Goal: Use online tool/utility: Utilize a website feature to perform a specific function

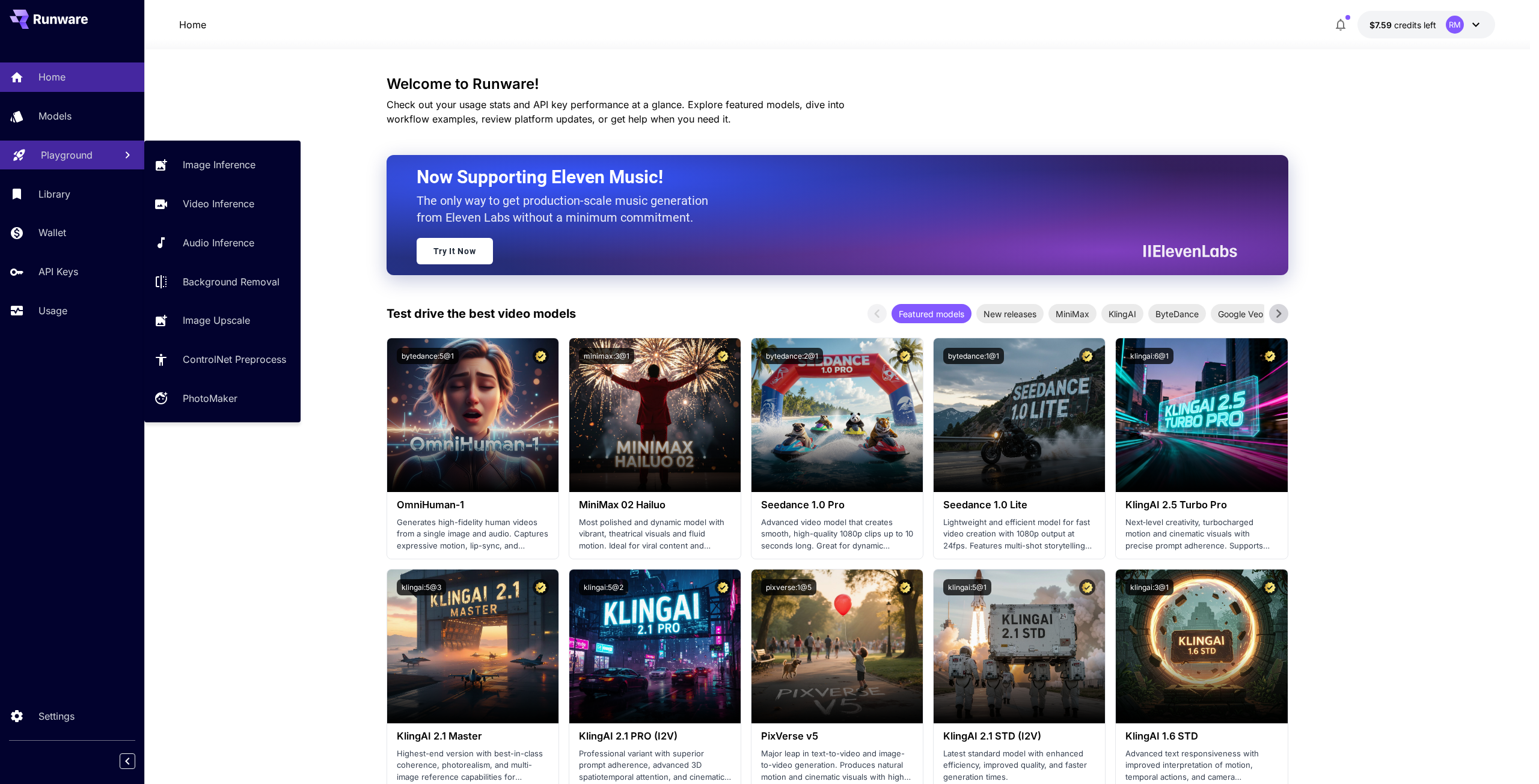
click at [65, 156] on p "Playground" at bounding box center [66, 155] width 51 height 15
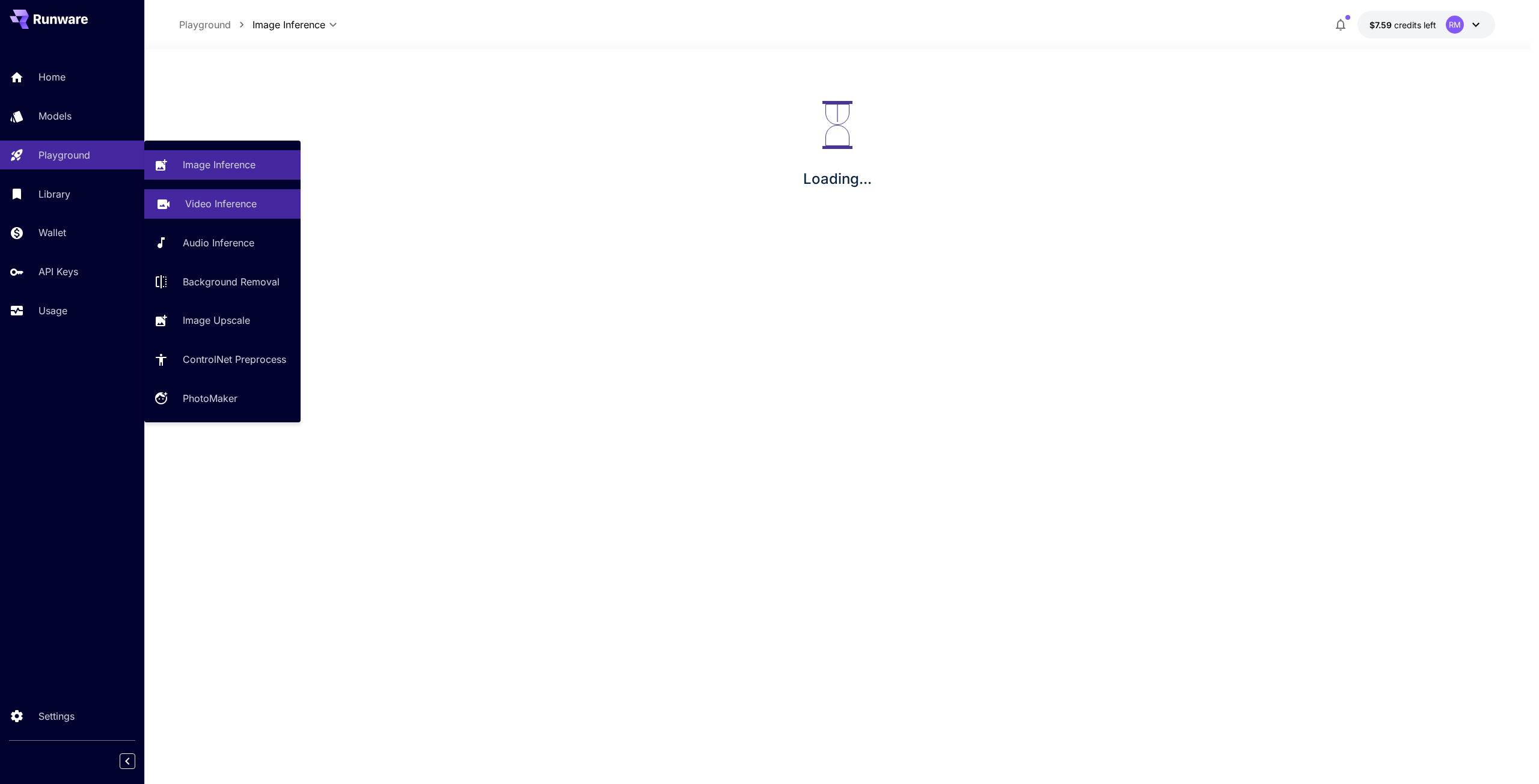
click at [218, 194] on link "Video Inference" at bounding box center [222, 204] width 156 height 30
type input "**********"
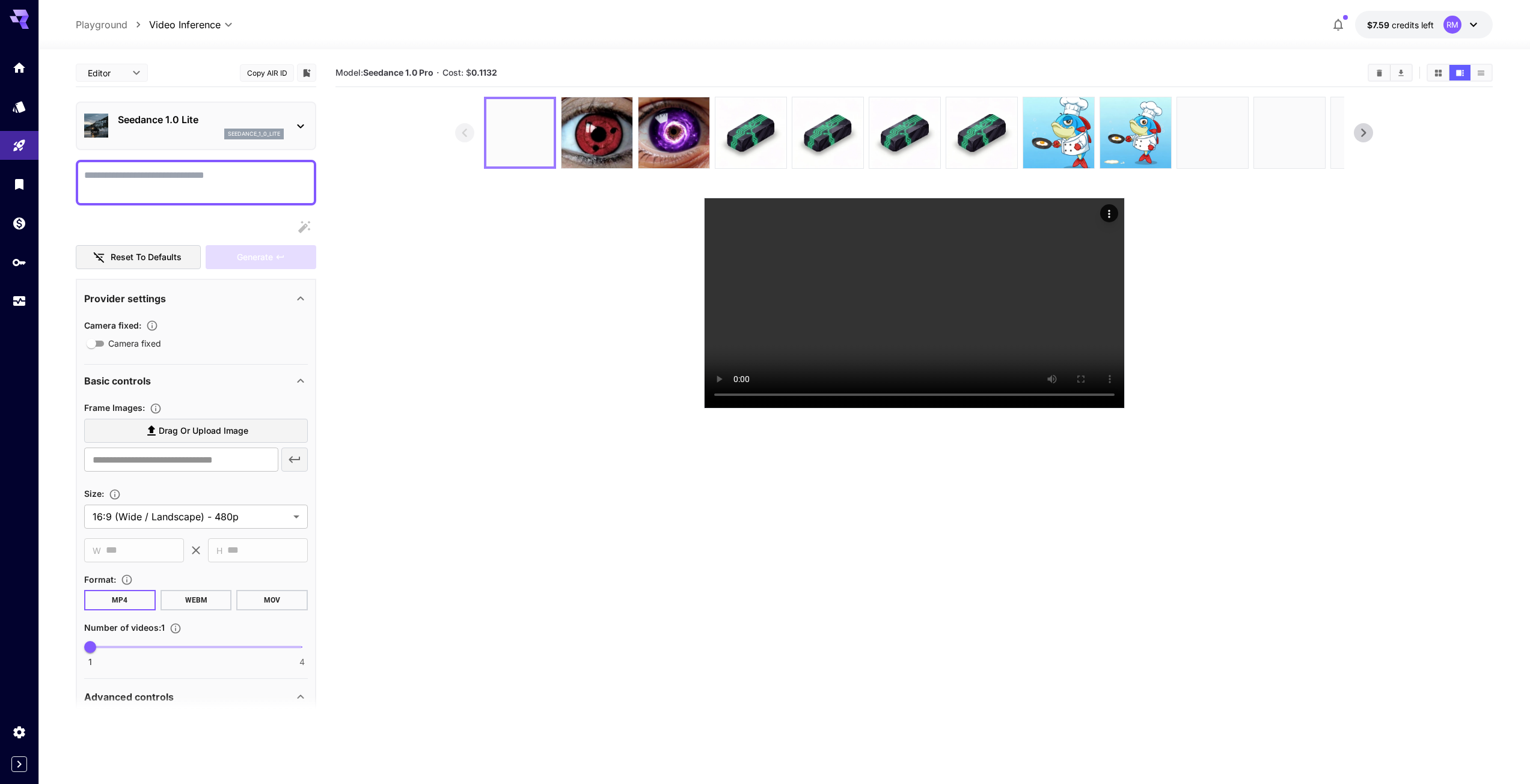
click at [581, 105] on img at bounding box center [597, 133] width 71 height 71
drag, startPoint x: 585, startPoint y: 111, endPoint x: 485, endPoint y: 212, distance: 142.1
click at [485, 212] on section at bounding box center [914, 252] width 918 height 312
click at [620, 127] on img at bounding box center [597, 133] width 67 height 67
click at [1100, 214] on button "Actions" at bounding box center [1109, 213] width 18 height 18
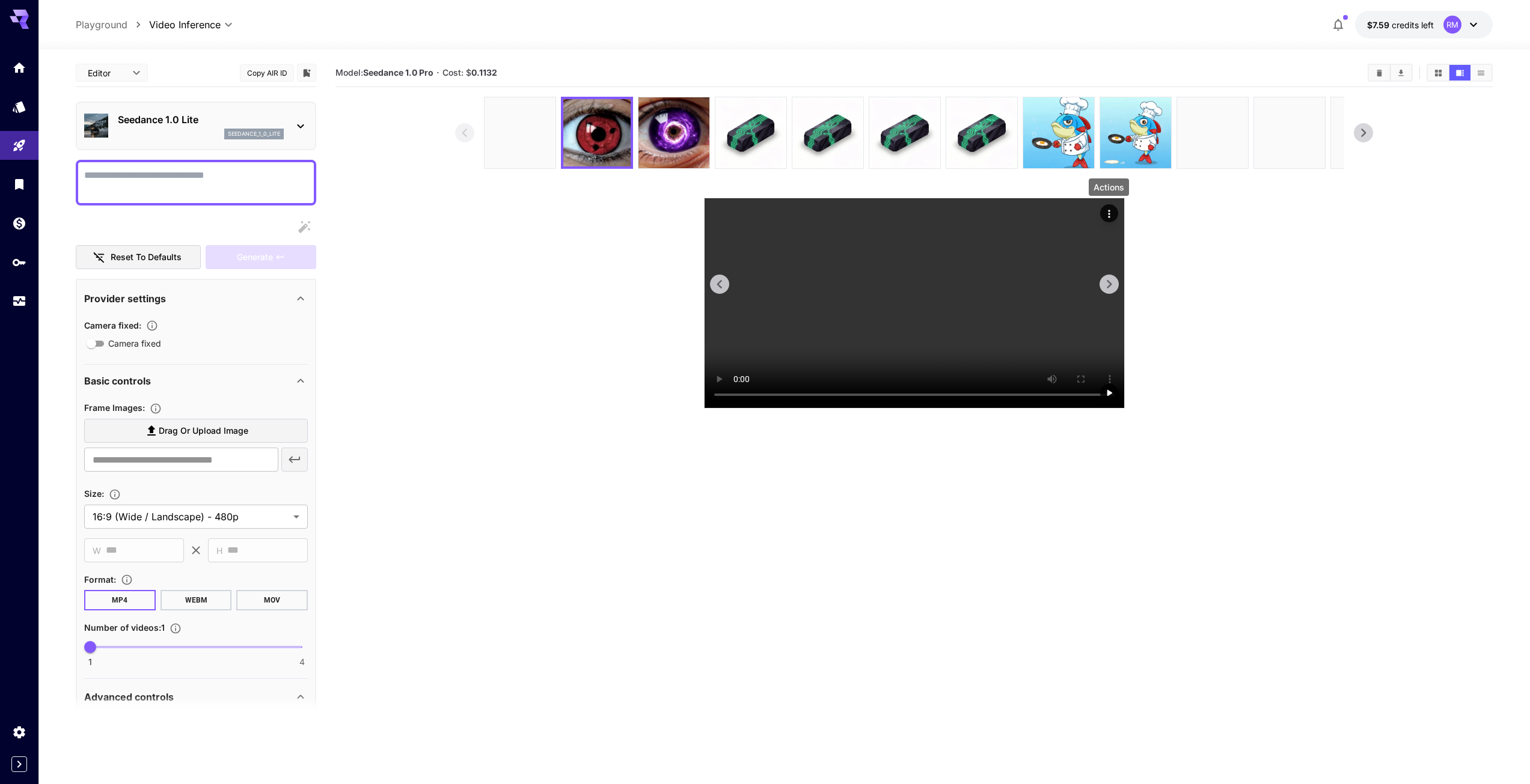
click at [1107, 216] on icon "Actions" at bounding box center [1109, 214] width 12 height 12
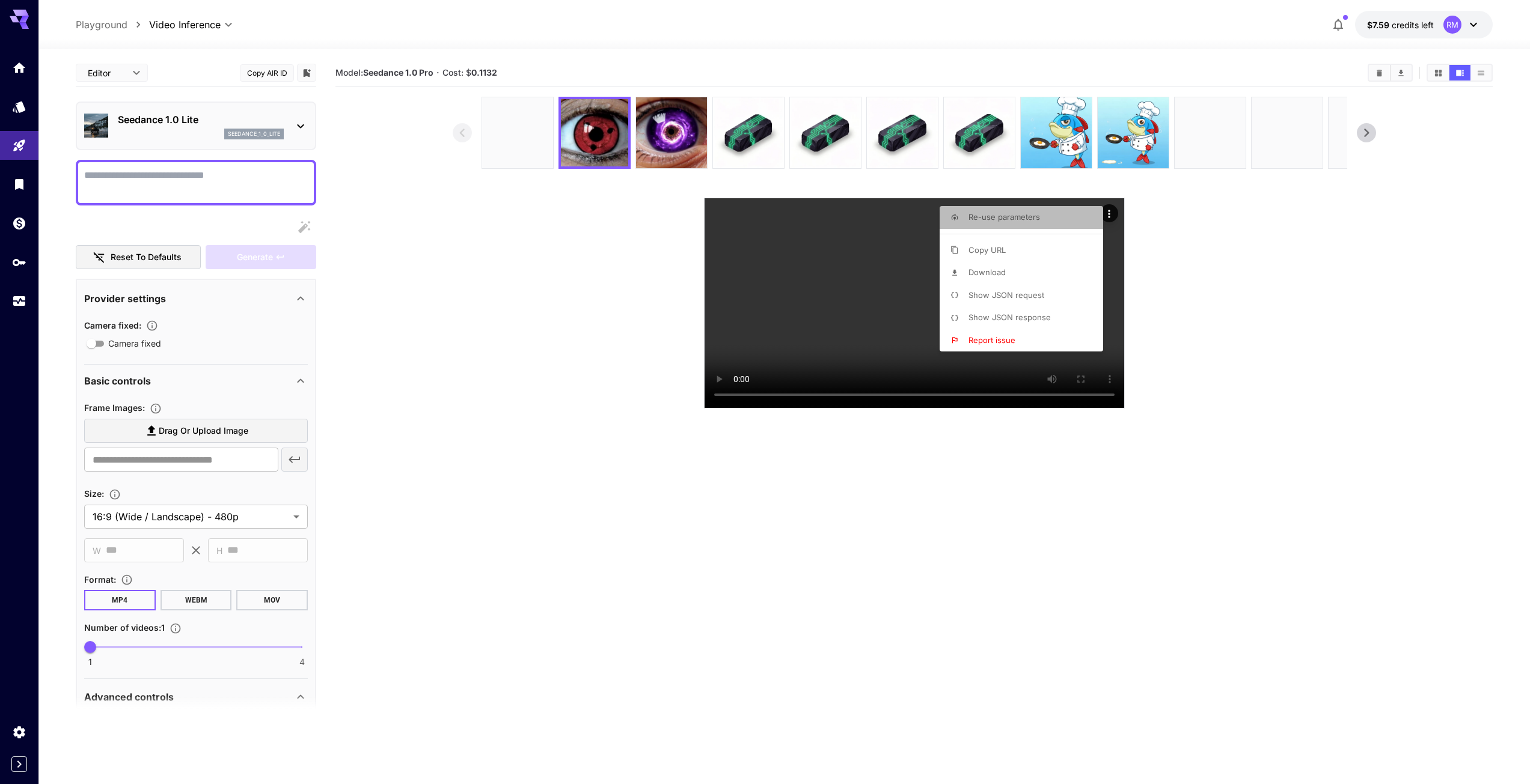
click at [979, 222] on p "Re-use parameters" at bounding box center [1004, 217] width 71 height 12
type textarea "**********"
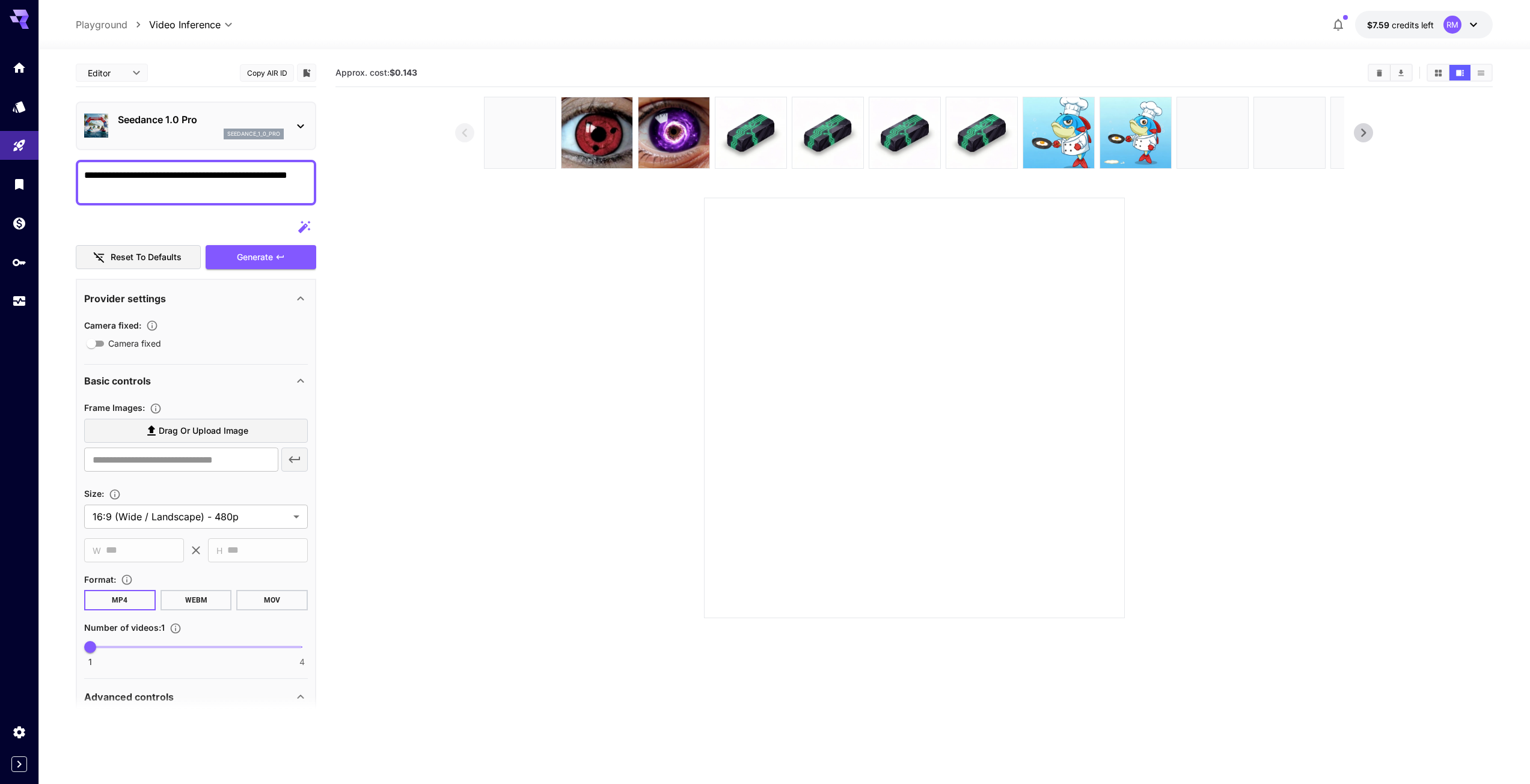
click at [180, 119] on p "Seedance 1.0 Pro" at bounding box center [201, 120] width 166 height 15
